Goal: Task Accomplishment & Management: Use online tool/utility

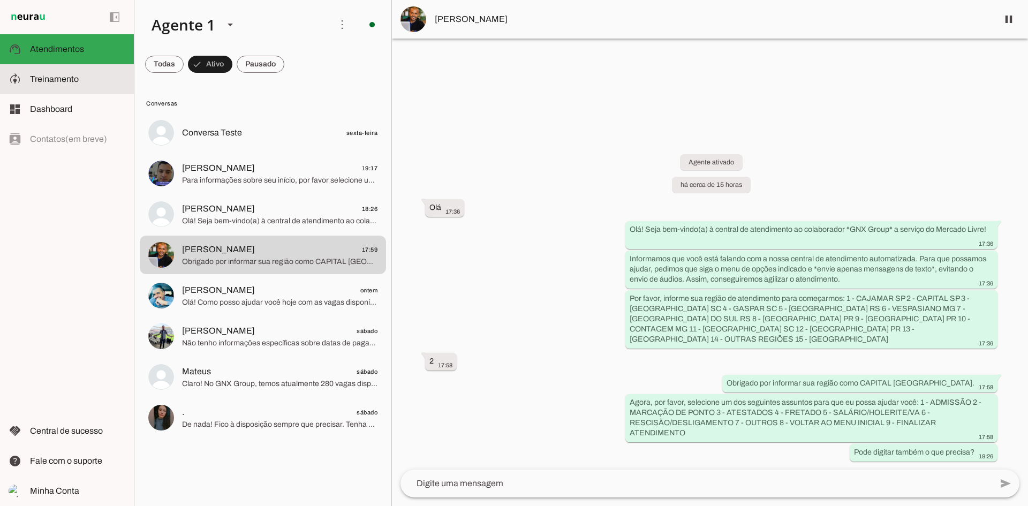
click at [65, 80] on span "Treinamento" at bounding box center [54, 78] width 49 height 9
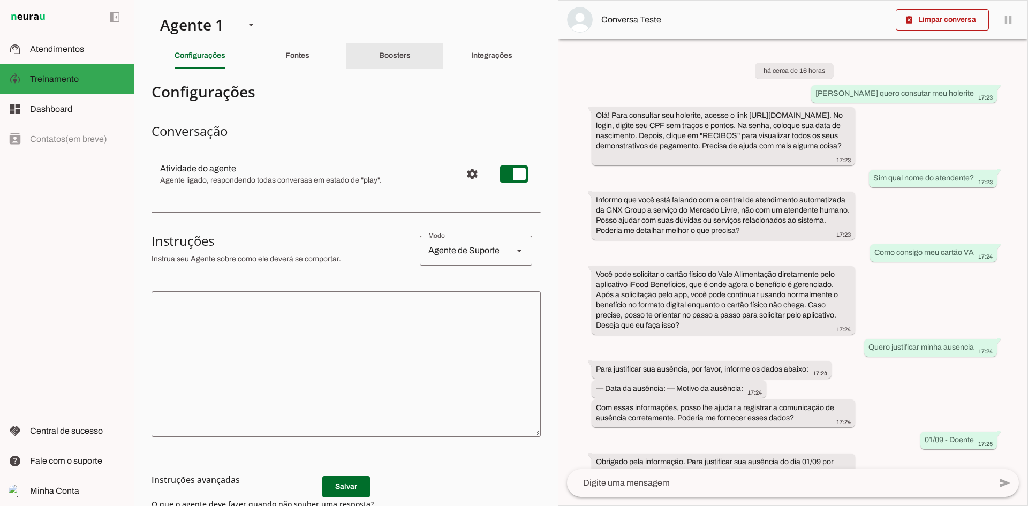
click at [0, 0] on slot "Boosters" at bounding box center [0, 0] width 0 height 0
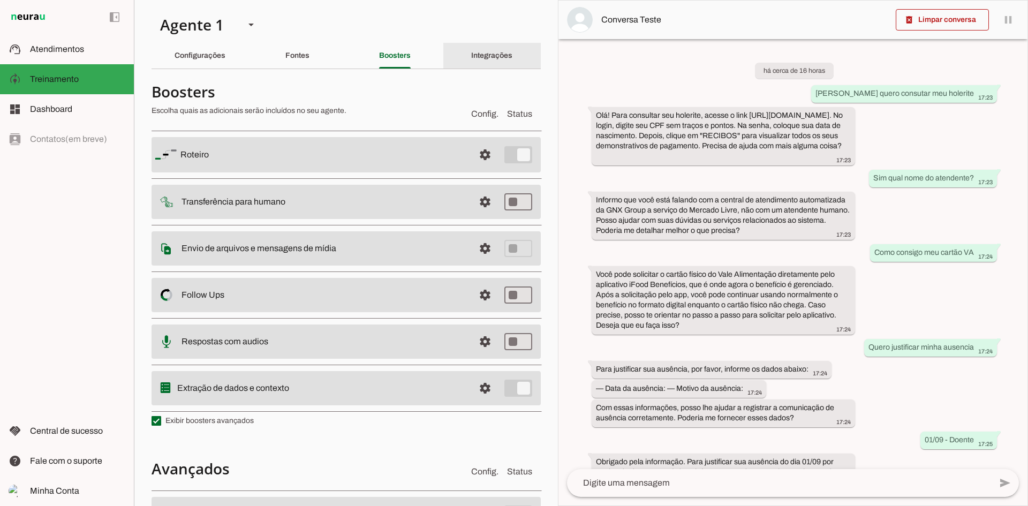
click at [471, 50] on div "Integrações" at bounding box center [491, 56] width 41 height 26
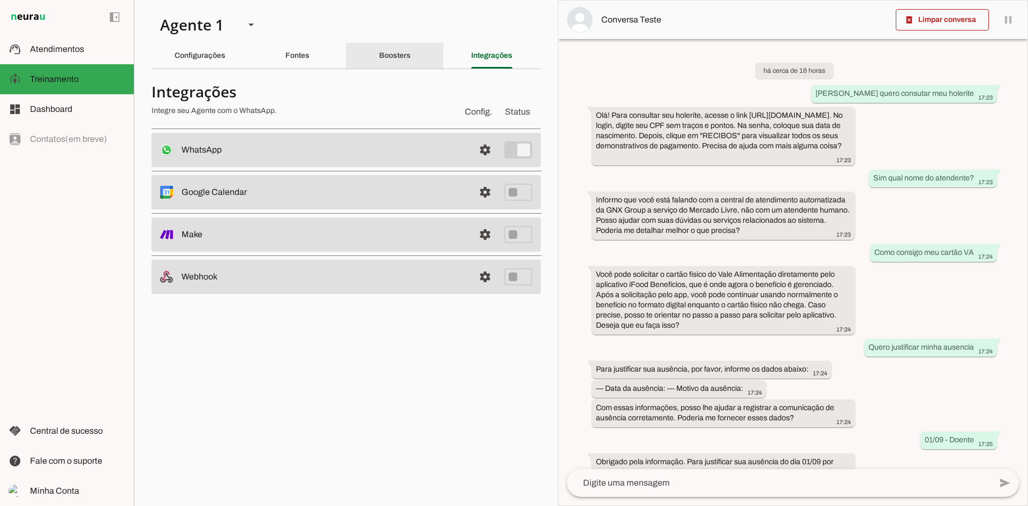
click at [411, 50] on div "Boosters" at bounding box center [395, 56] width 32 height 26
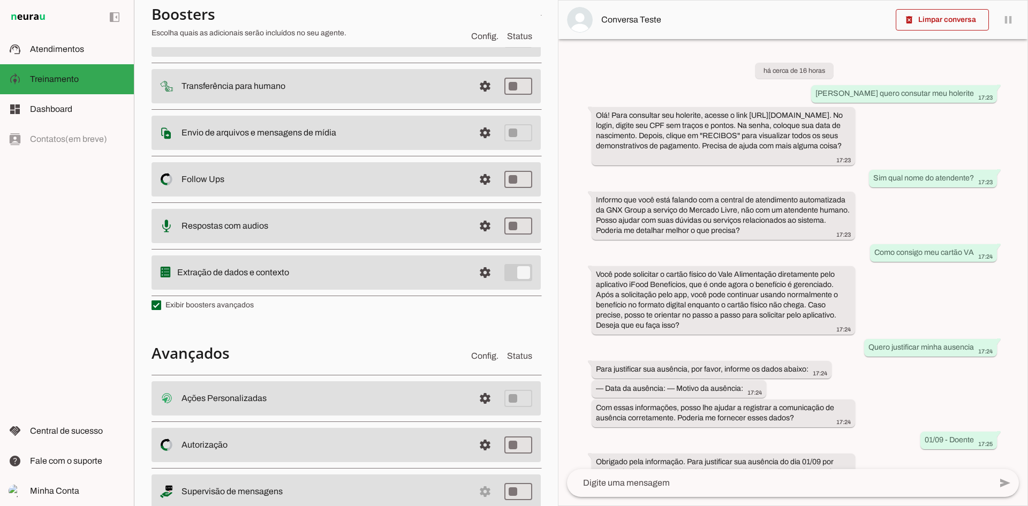
scroll to position [150, 0]
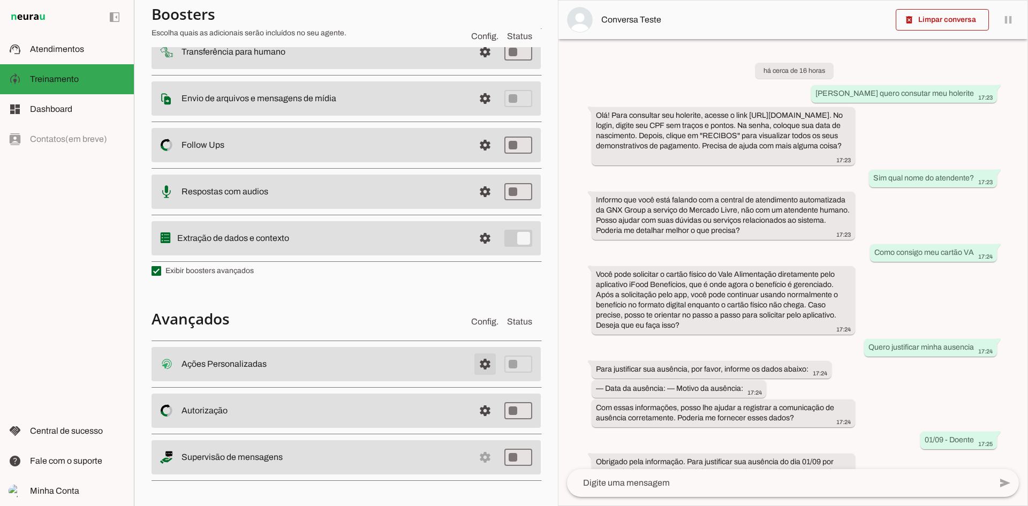
click at [482, 358] on span at bounding box center [485, 364] width 26 height 26
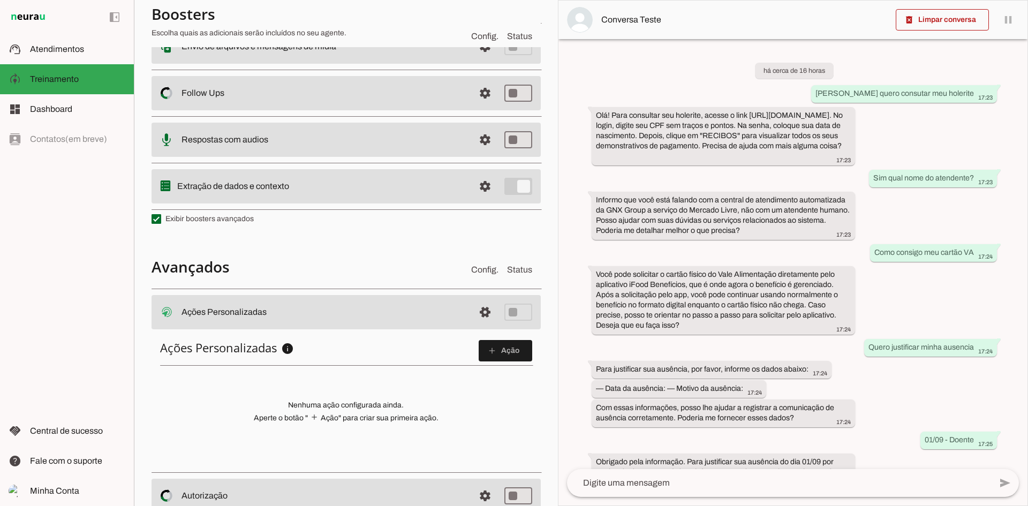
scroll to position [285, 0]
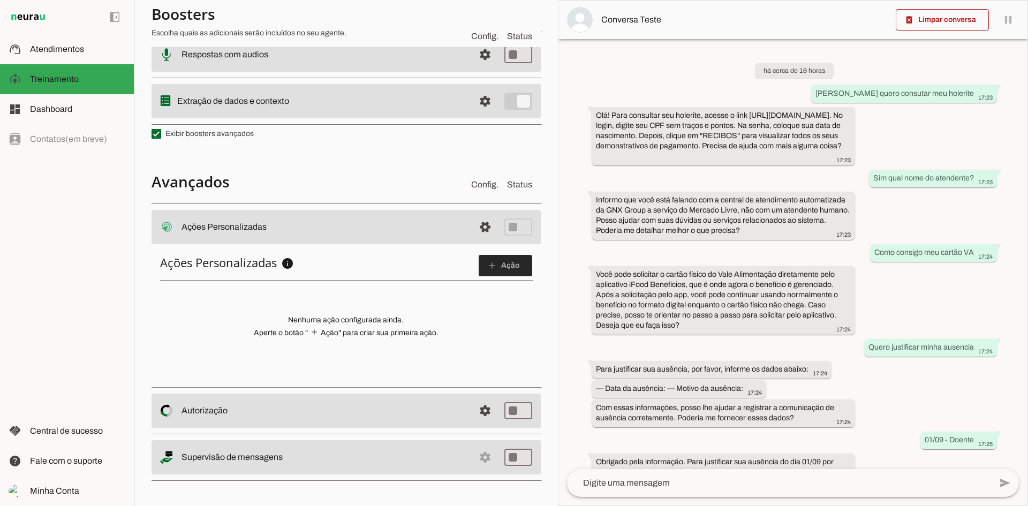
click at [0, 0] on slot "add" at bounding box center [0, 0] width 0 height 0
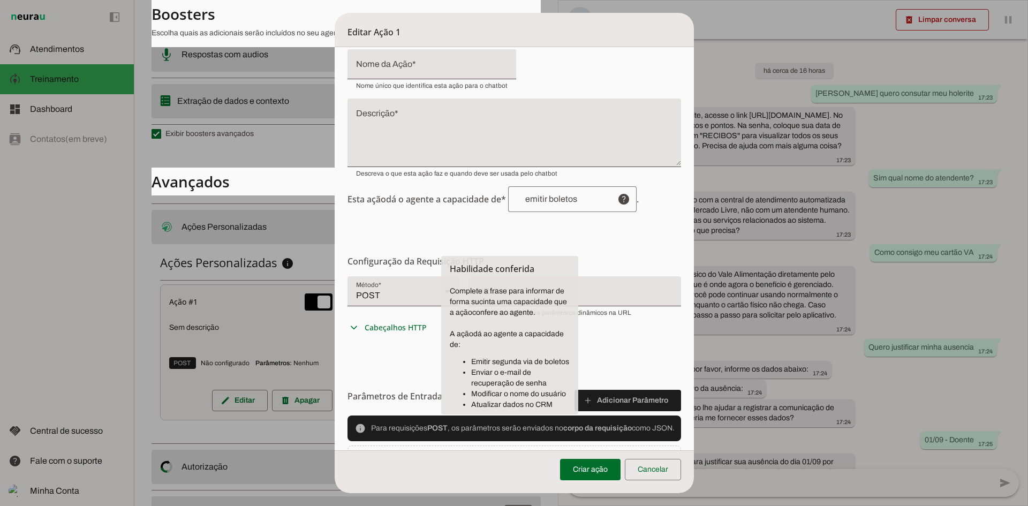
scroll to position [0, 0]
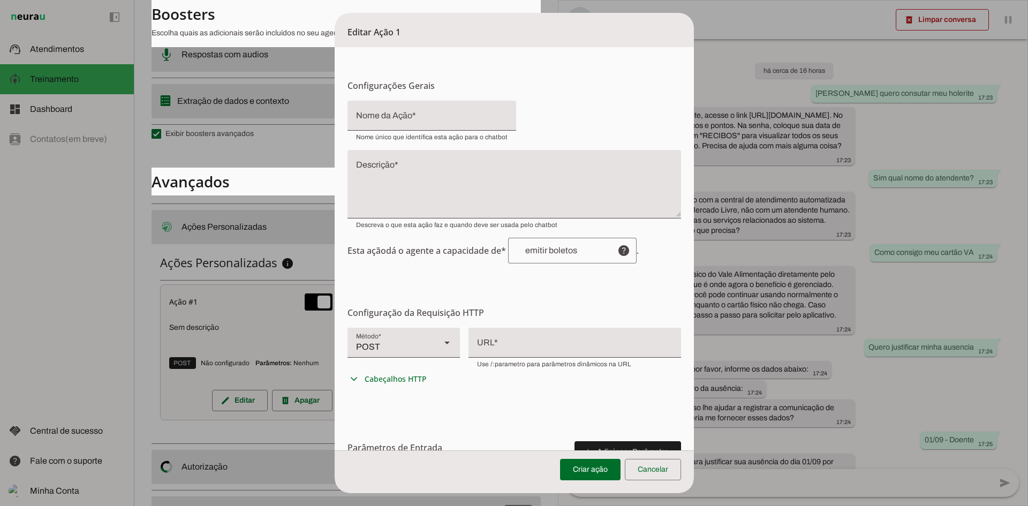
click at [393, 265] on form "Configurações Gerais Configuração da Ação Configure o nome e a descrição para a…" at bounding box center [514, 332] width 359 height 571
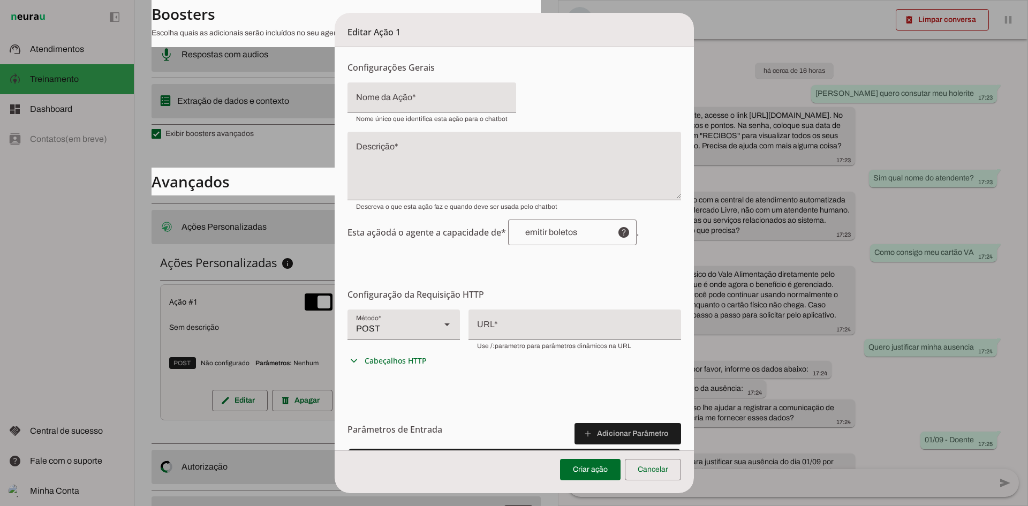
scroll to position [20, 0]
click at [424, 324] on div "POST" at bounding box center [390, 323] width 85 height 30
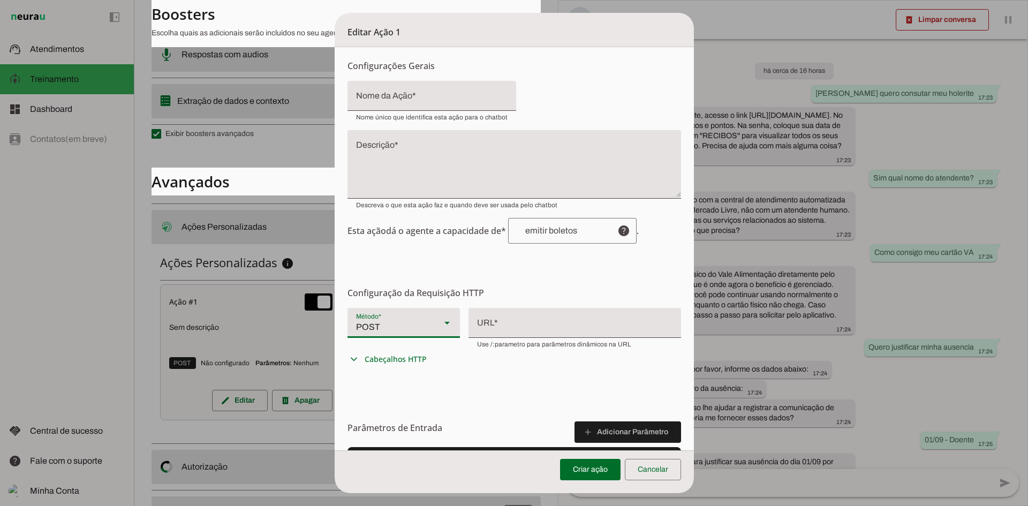
click at [401, 323] on div "POST" at bounding box center [390, 323] width 85 height 30
click at [381, 320] on div "POST" at bounding box center [390, 323] width 85 height 30
click at [568, 411] on form "Configurações Gerais Configuração da Ação Configure o nome e a descrição para a…" at bounding box center [514, 312] width 359 height 571
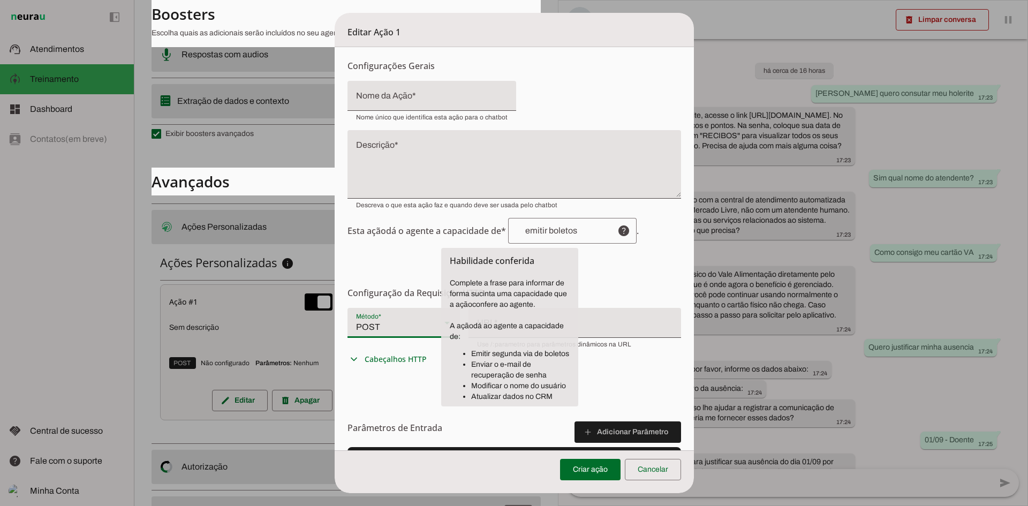
click at [548, 230] on input "text" at bounding box center [563, 230] width 92 height 9
click at [357, 233] on span "Esta ação dá o agente a capacidade de* help . Habilidade conferida Complete a f…" at bounding box center [515, 231] width 334 height 26
click at [335, 256] on dialog "Editar Ação 1 Configurações Gerais Configuração da Ação Configure o nome e a de…" at bounding box center [514, 253] width 359 height 480
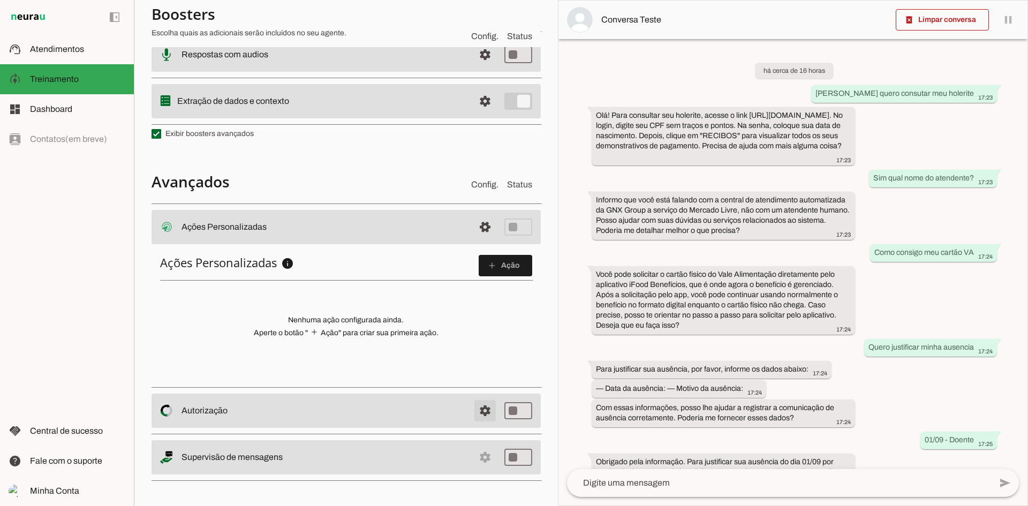
click at [472, 240] on span at bounding box center [485, 227] width 26 height 26
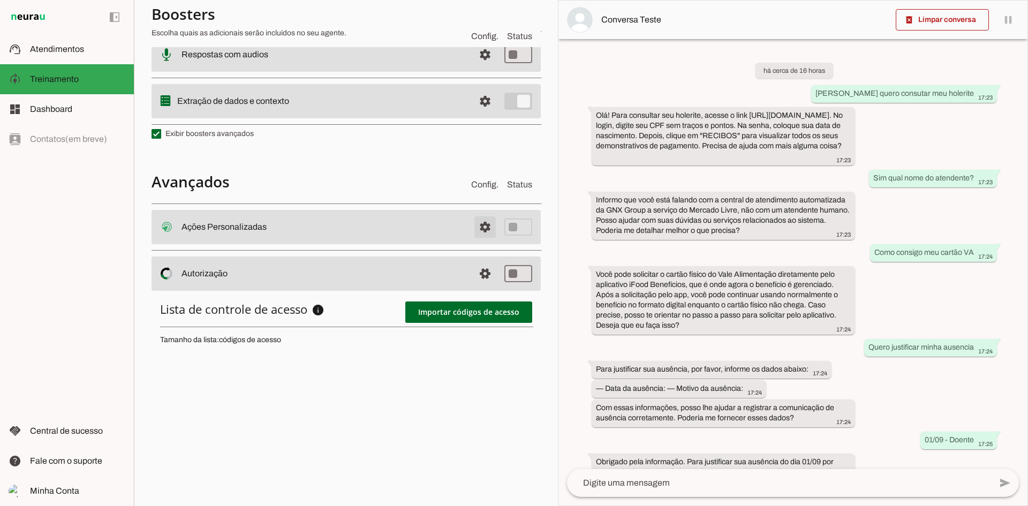
click at [476, 230] on span at bounding box center [485, 227] width 26 height 26
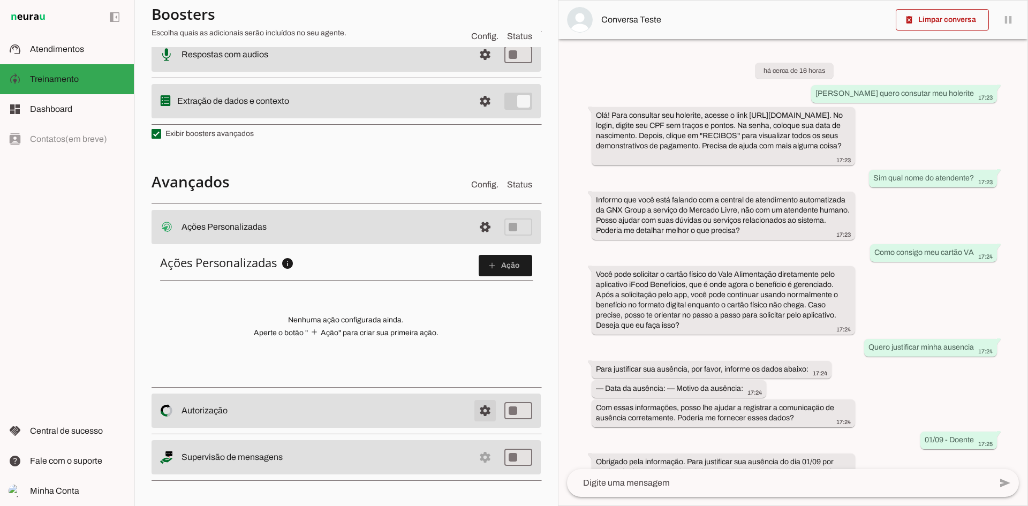
click at [473, 240] on span at bounding box center [485, 227] width 26 height 26
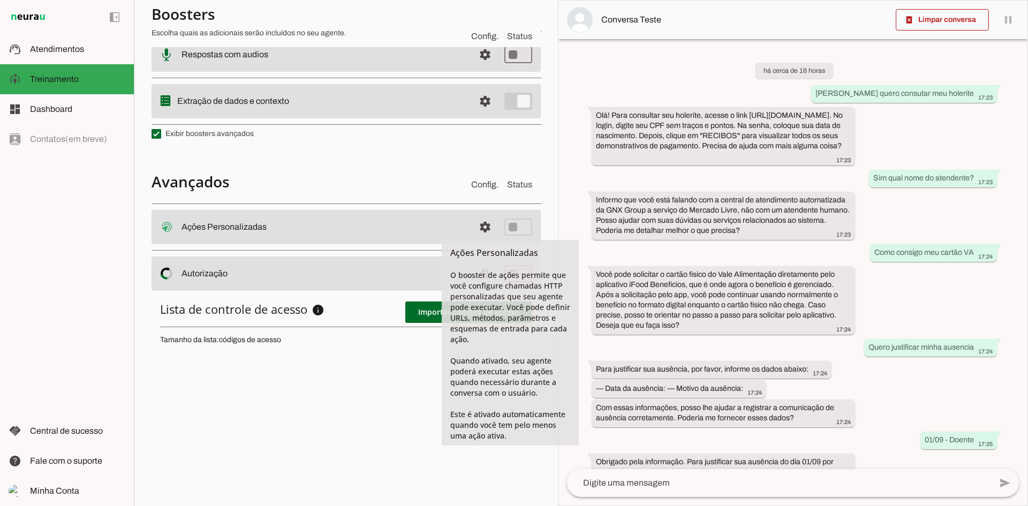
click at [303, 300] on div "Lista de controle de acesso info Acesso a respostas O booster de autorização pe…" at bounding box center [346, 464] width 389 height 343
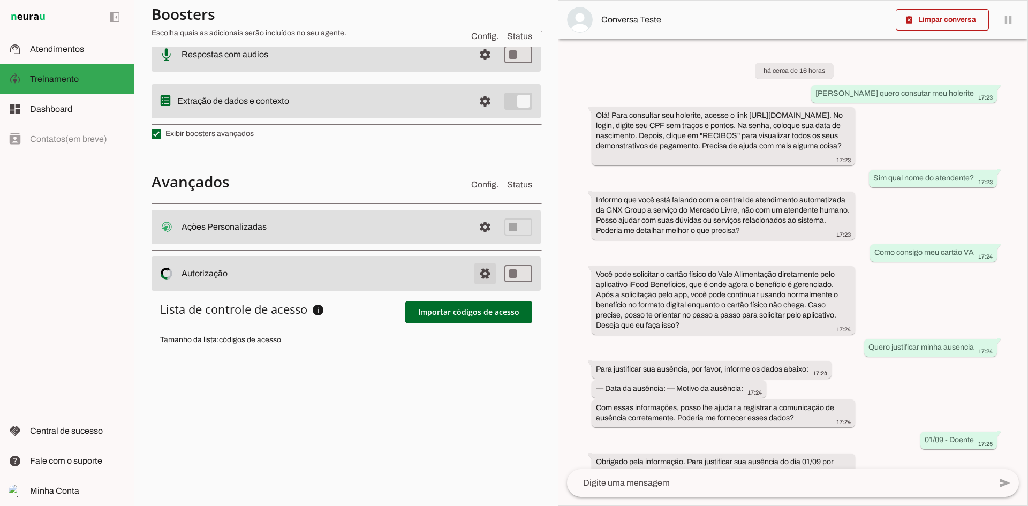
click at [473, 240] on span at bounding box center [485, 227] width 26 height 26
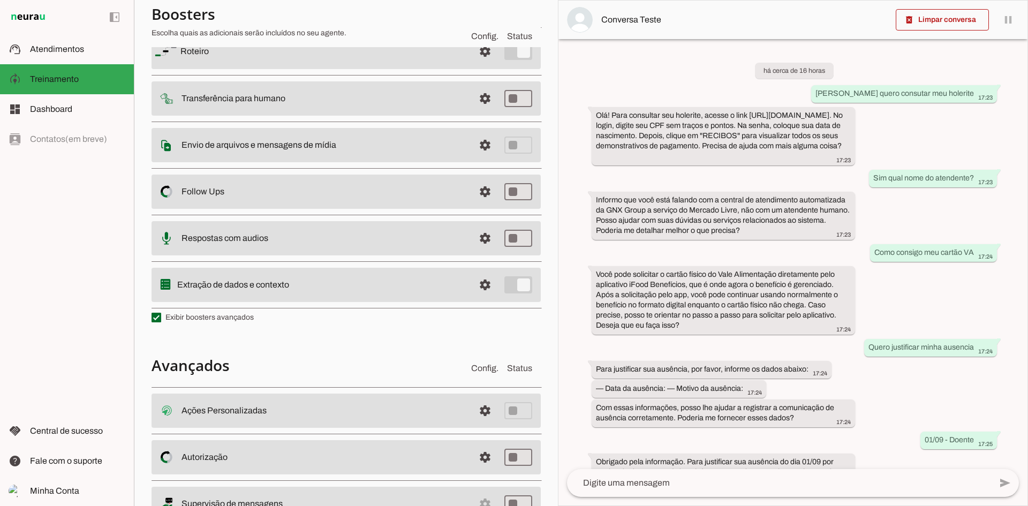
scroll to position [43, 0]
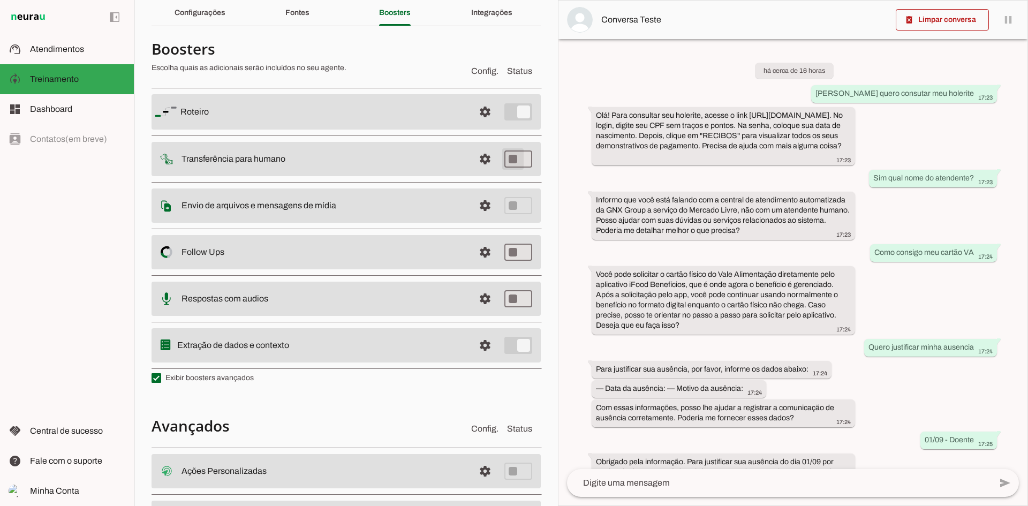
type md-switch "on"
click at [483, 125] on span at bounding box center [485, 112] width 26 height 26
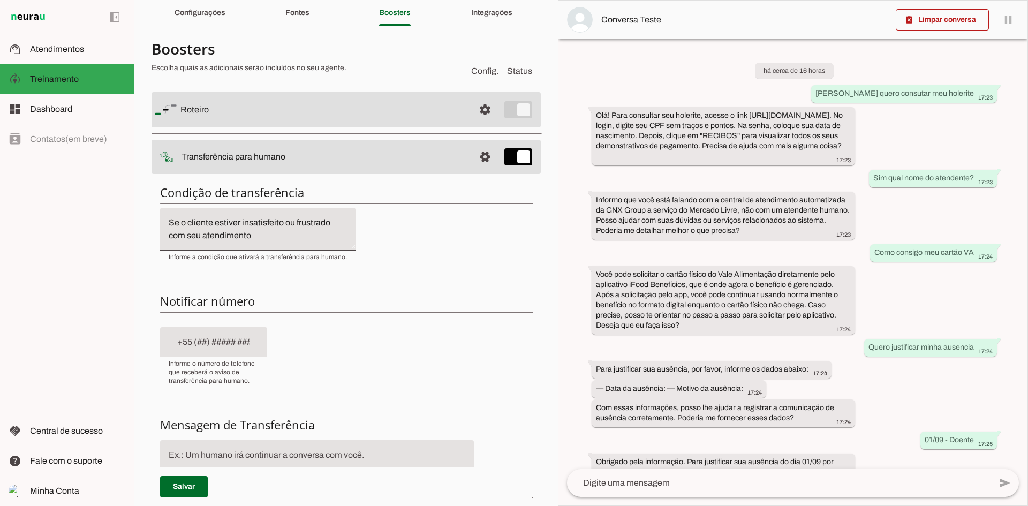
click at [162, 338] on div at bounding box center [213, 342] width 107 height 30
click at [366, 293] on h6 "Notificar número" at bounding box center [346, 300] width 372 height 15
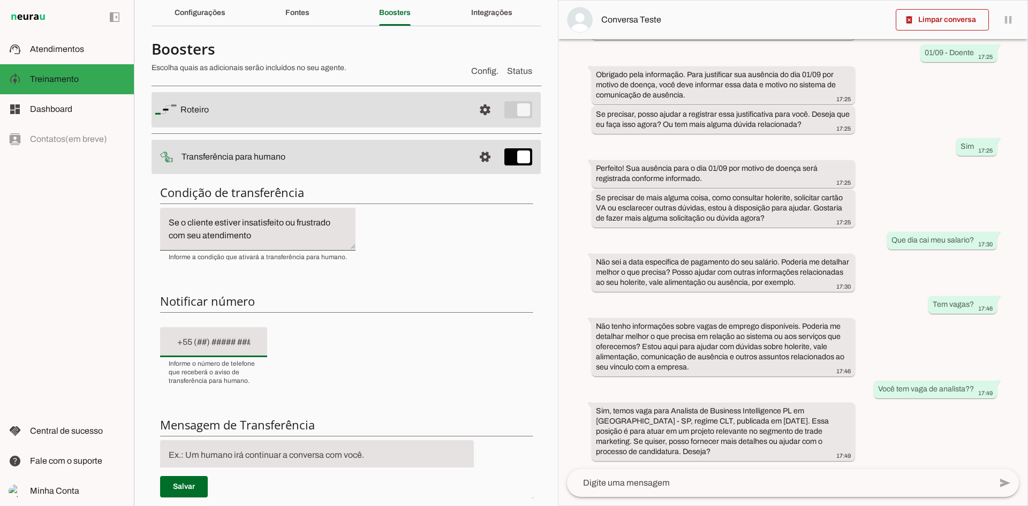
scroll to position [397, 0]
click at [473, 298] on h6 "Notificar número" at bounding box center [346, 300] width 372 height 15
click at [93, 58] on md-item "support_agent Atendimentos Atendimentos" at bounding box center [67, 49] width 134 height 30
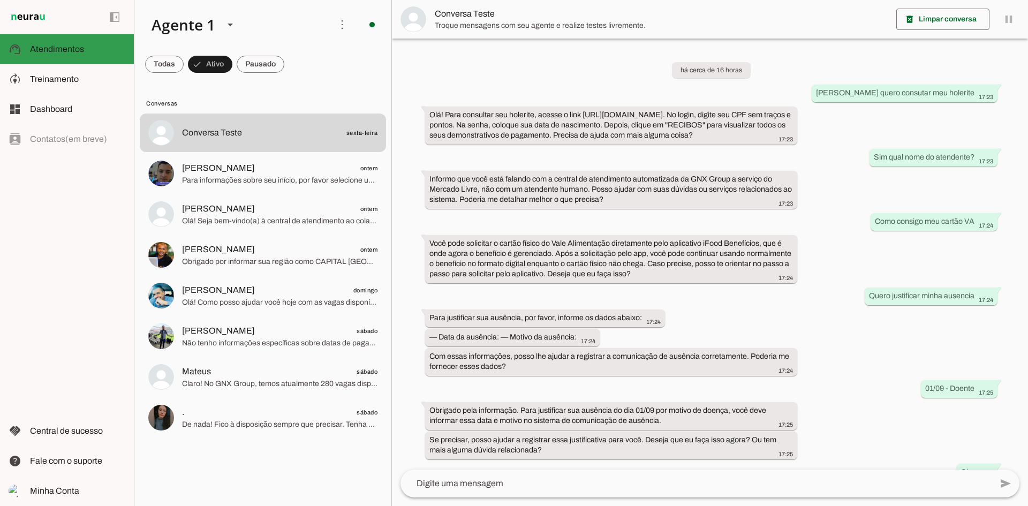
scroll to position [274, 0]
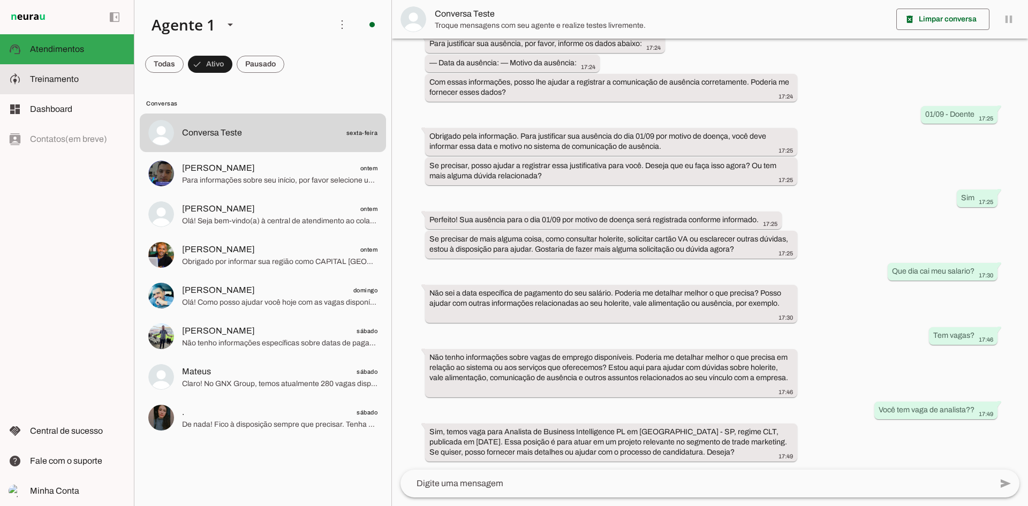
click at [83, 80] on slot at bounding box center [77, 79] width 95 height 13
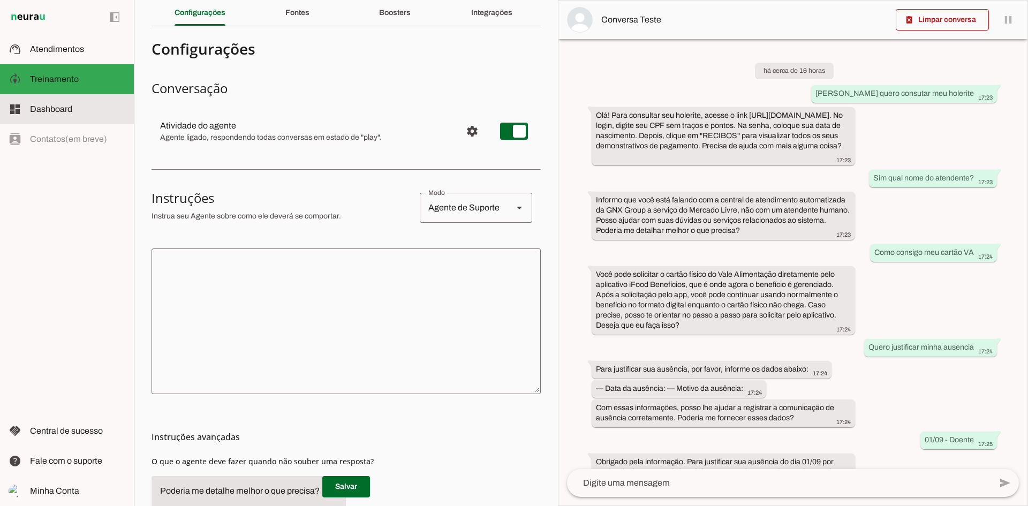
click at [71, 106] on span "Dashboard" at bounding box center [51, 108] width 42 height 9
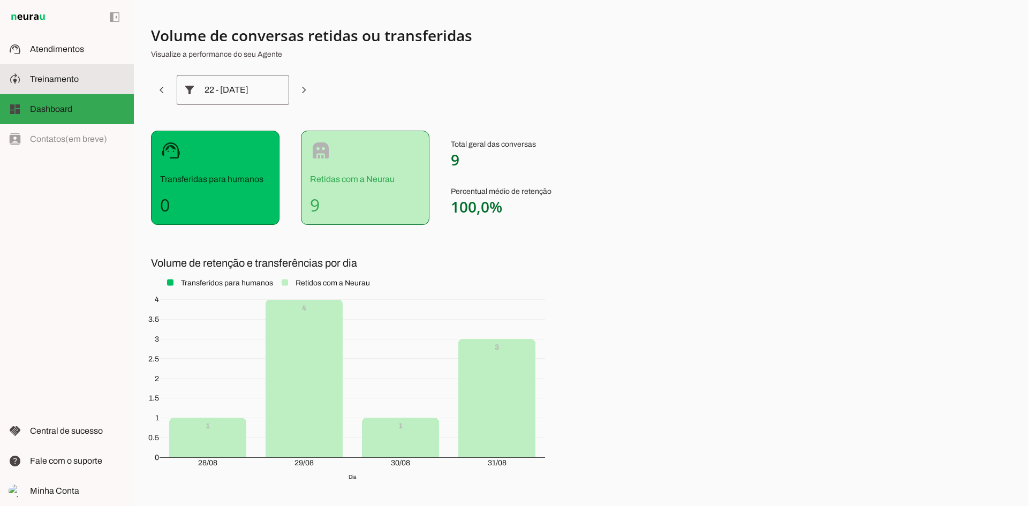
click at [75, 90] on md-item "model_training Treinamento Treinamento" at bounding box center [67, 79] width 134 height 30
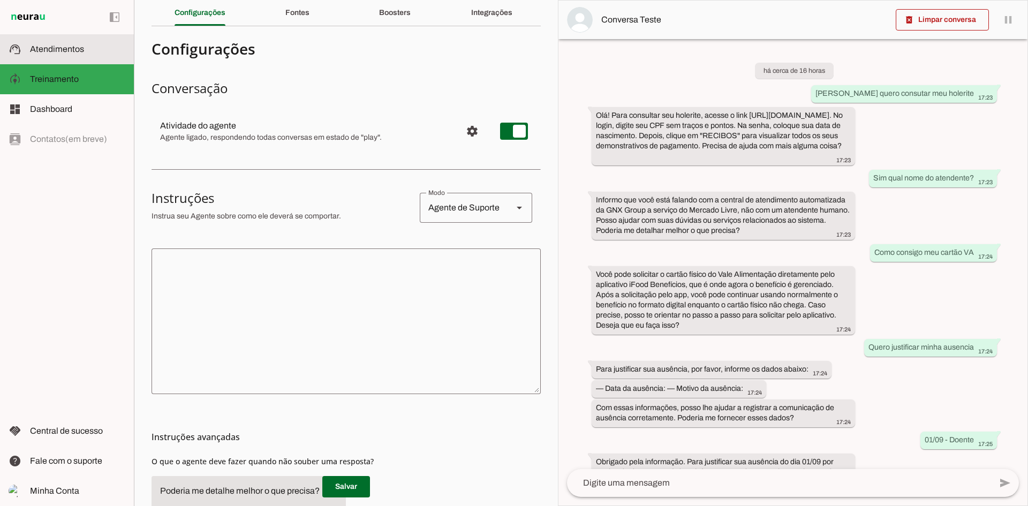
click at [75, 50] on span "Atendimentos" at bounding box center [57, 48] width 54 height 9
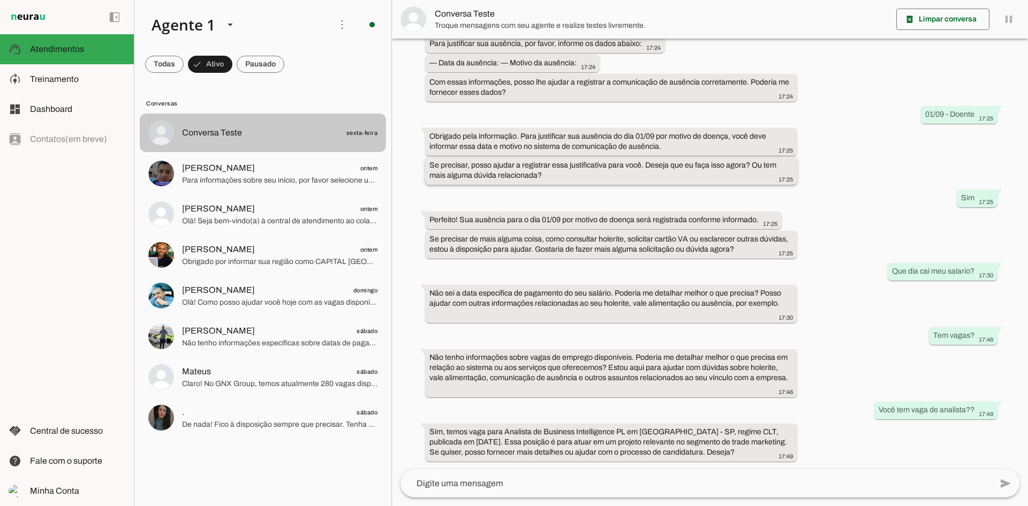
scroll to position [274, 0]
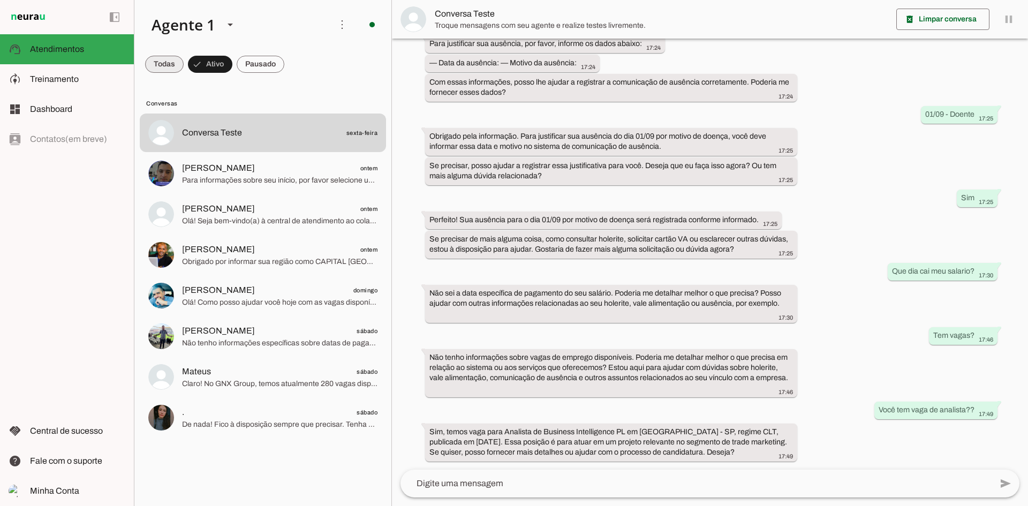
click at [169, 62] on span at bounding box center [164, 64] width 39 height 26
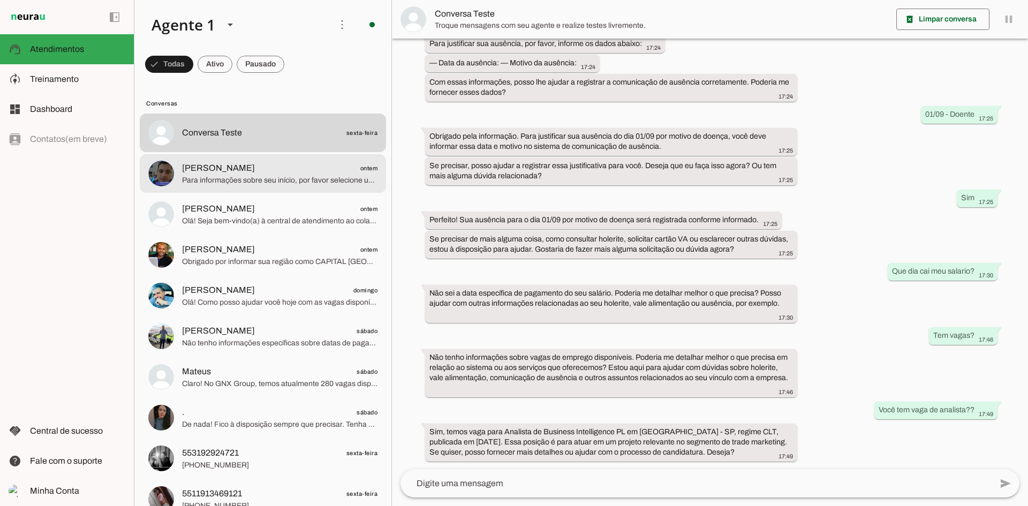
drag, startPoint x: 246, startPoint y: 167, endPoint x: 372, endPoint y: 189, distance: 128.4
click at [246, 167] on span "[PERSON_NAME] ontem" at bounding box center [279, 168] width 195 height 13
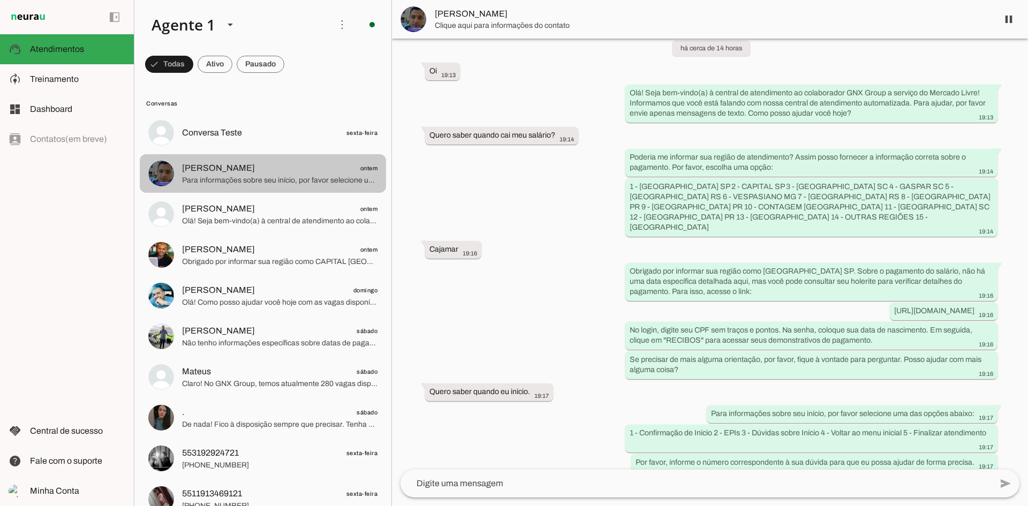
scroll to position [44, 0]
